Goal: Task Accomplishment & Management: Manage account settings

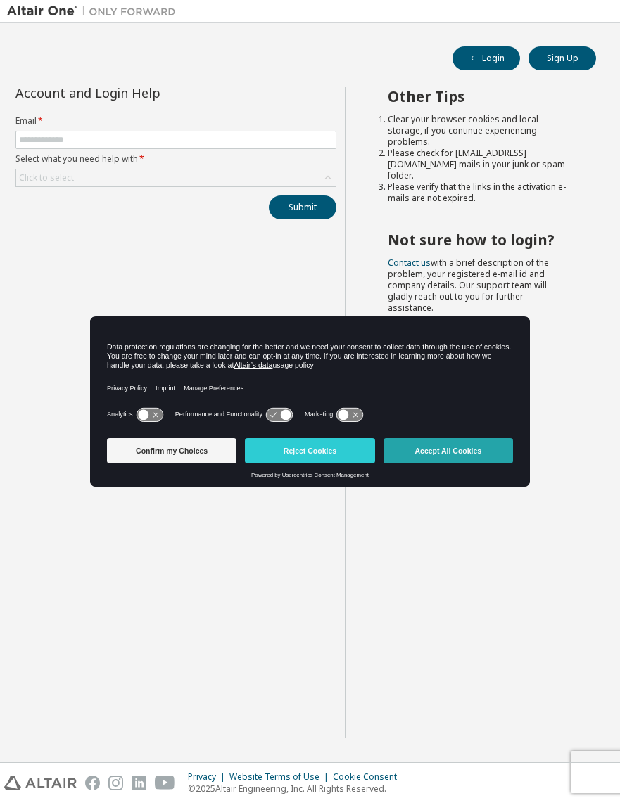
click at [436, 454] on button "Accept All Cookies" at bounding box center [447, 450] width 129 height 25
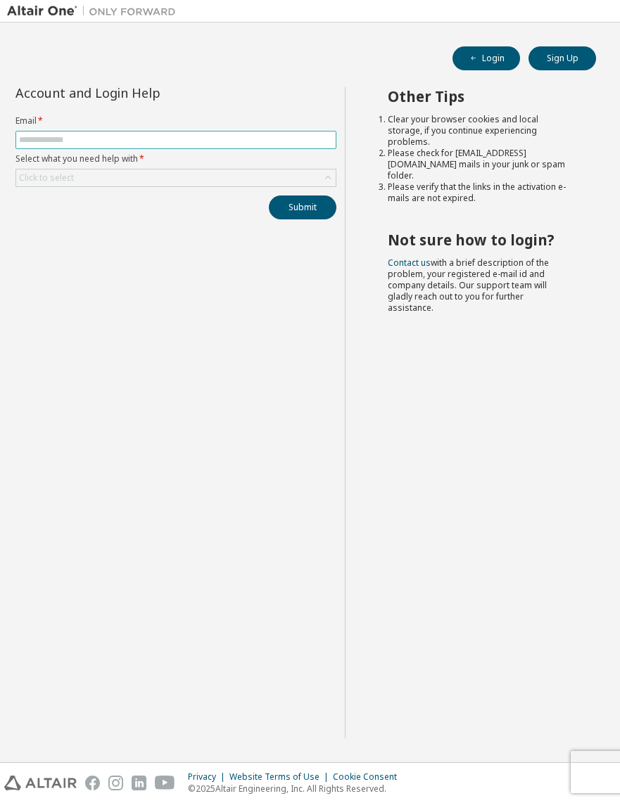
click at [140, 145] on input "text" at bounding box center [176, 139] width 314 height 11
click at [146, 143] on input "******" at bounding box center [176, 139] width 314 height 11
type input "**********"
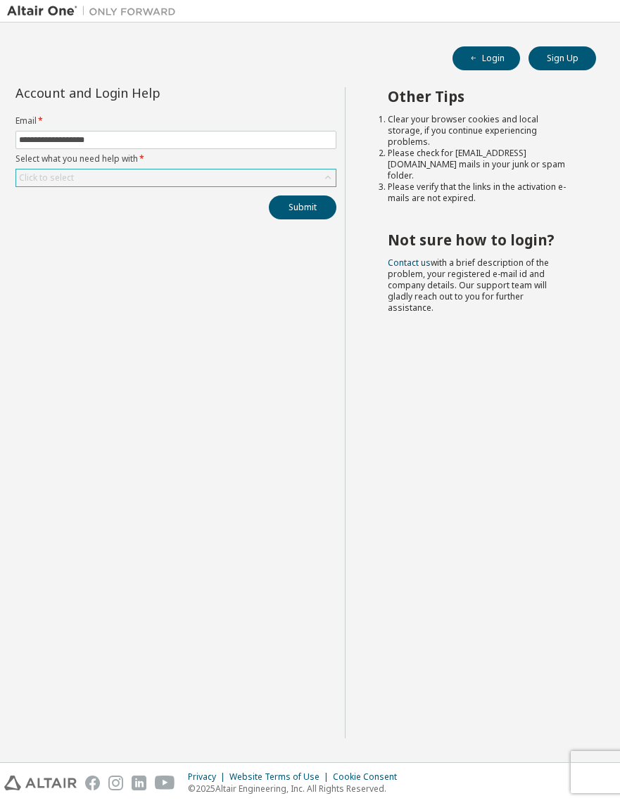
click at [165, 178] on div "Click to select" at bounding box center [175, 177] width 319 height 17
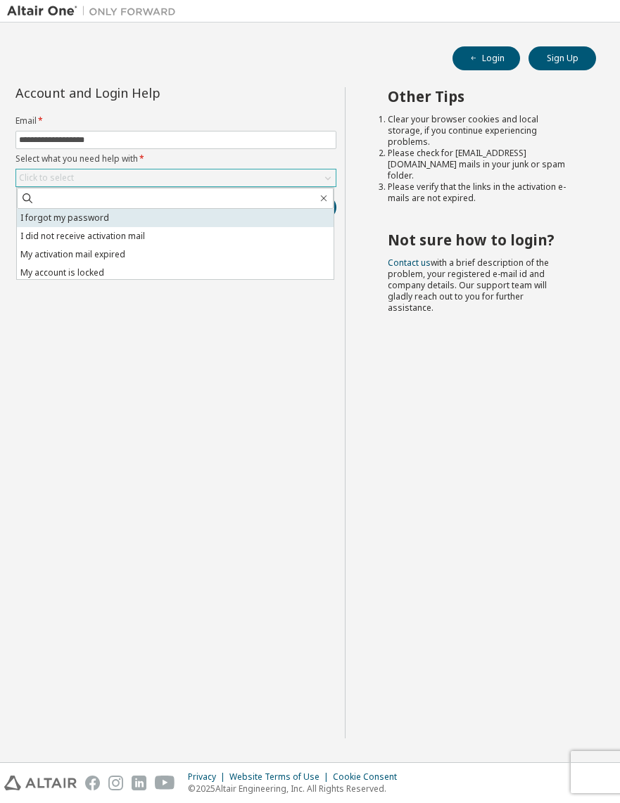
click at [159, 226] on li "I forgot my password" at bounding box center [175, 218] width 316 height 18
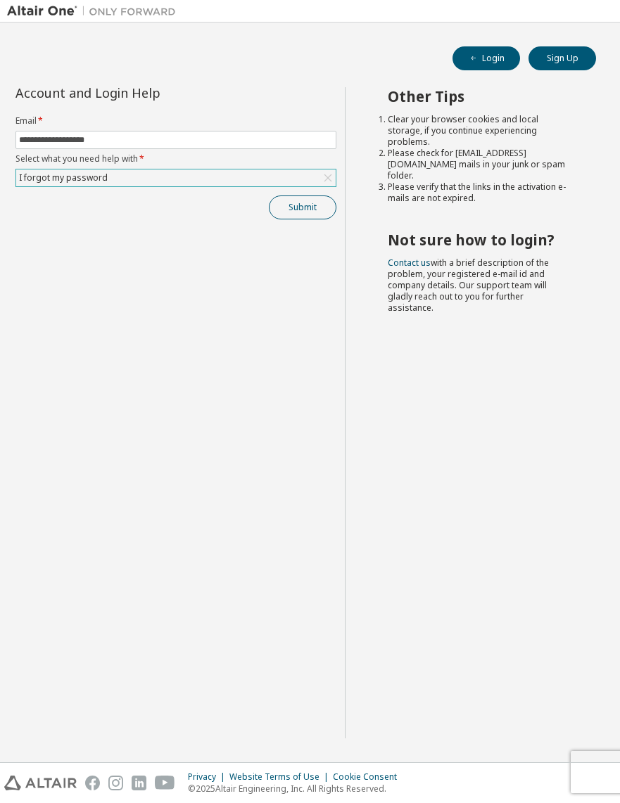
click at [320, 212] on button "Submit" at bounding box center [303, 208] width 68 height 24
click at [311, 214] on button "Submit" at bounding box center [303, 208] width 68 height 24
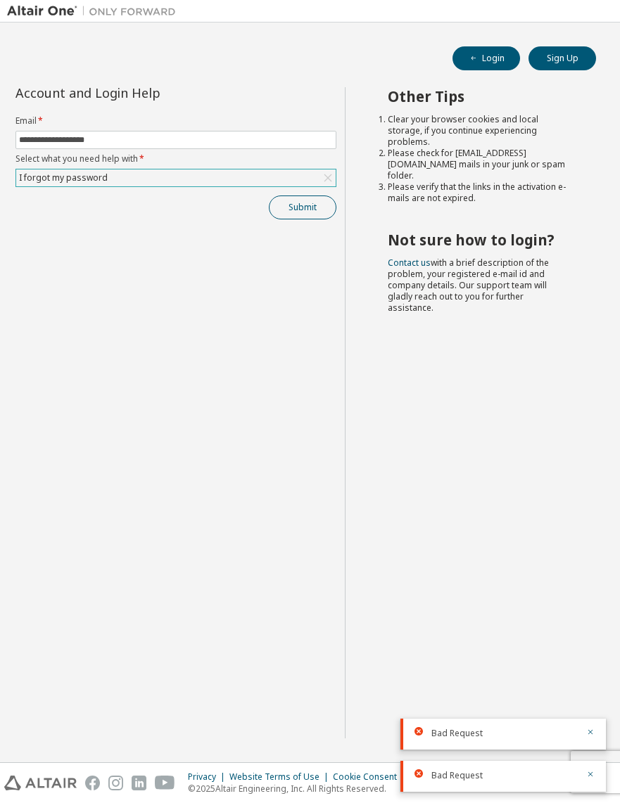
click at [311, 214] on button "Submit" at bounding box center [303, 208] width 68 height 24
click at [298, 214] on button "Submit" at bounding box center [303, 208] width 68 height 24
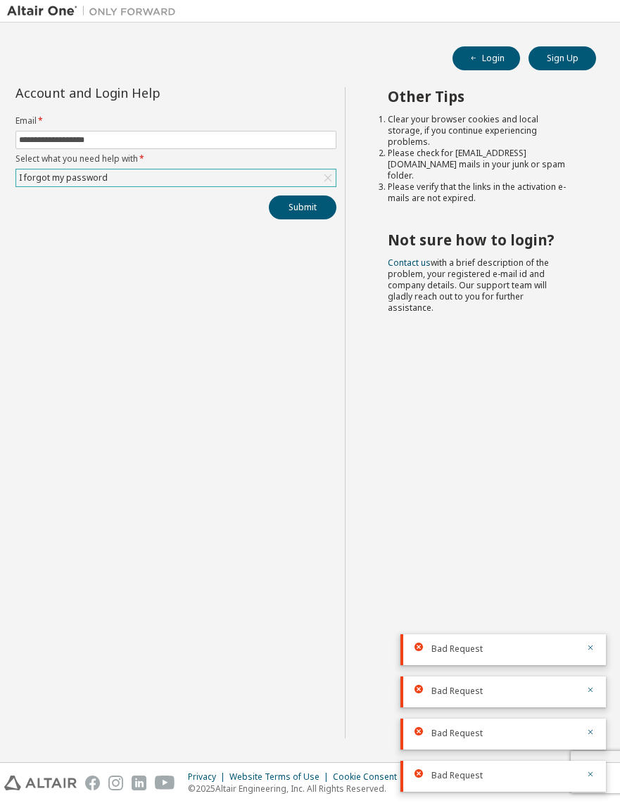
click at [299, 214] on button "Submit" at bounding box center [303, 208] width 68 height 24
